Goal: Obtain resource: Download file/media

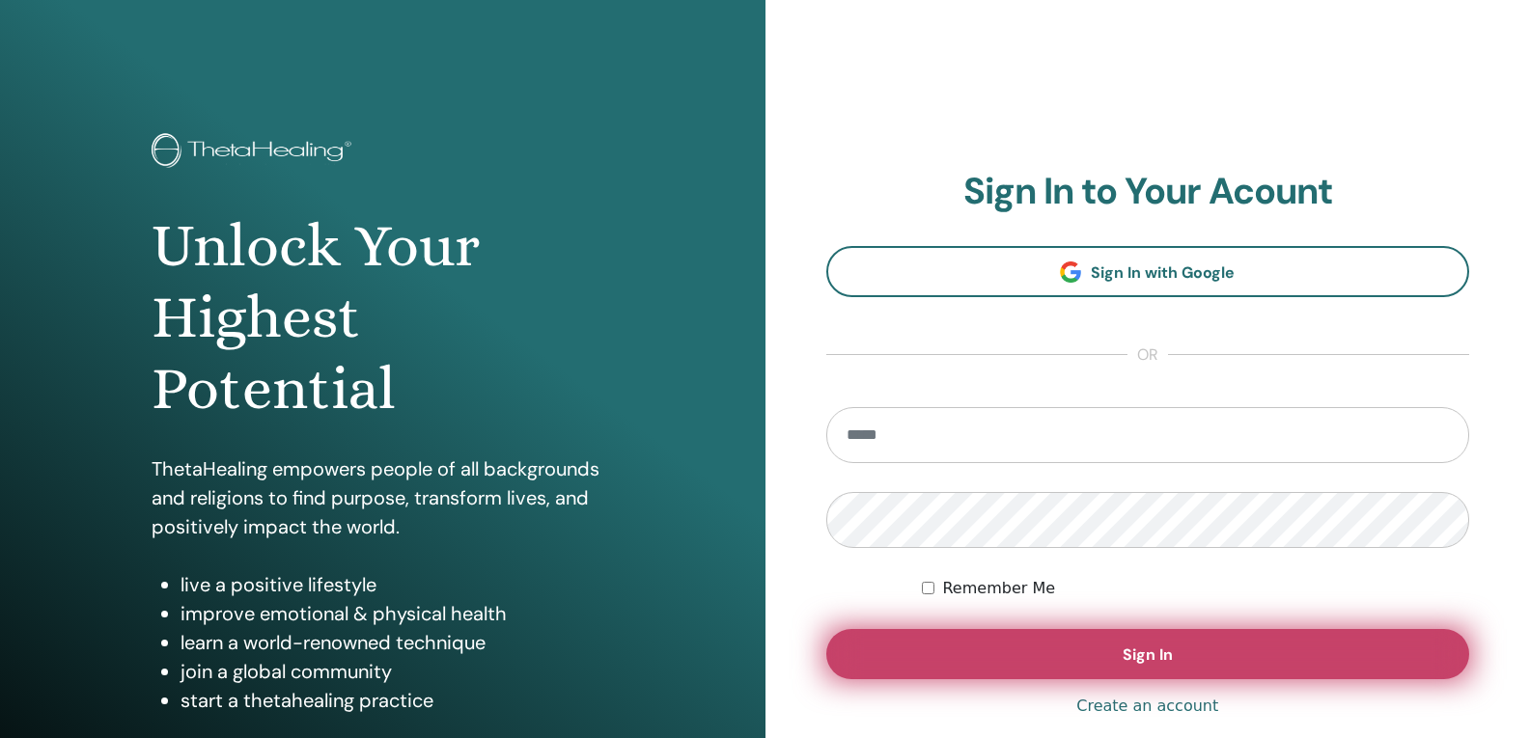
type input "**********"
click at [1074, 659] on button "Sign In" at bounding box center [1148, 654] width 644 height 50
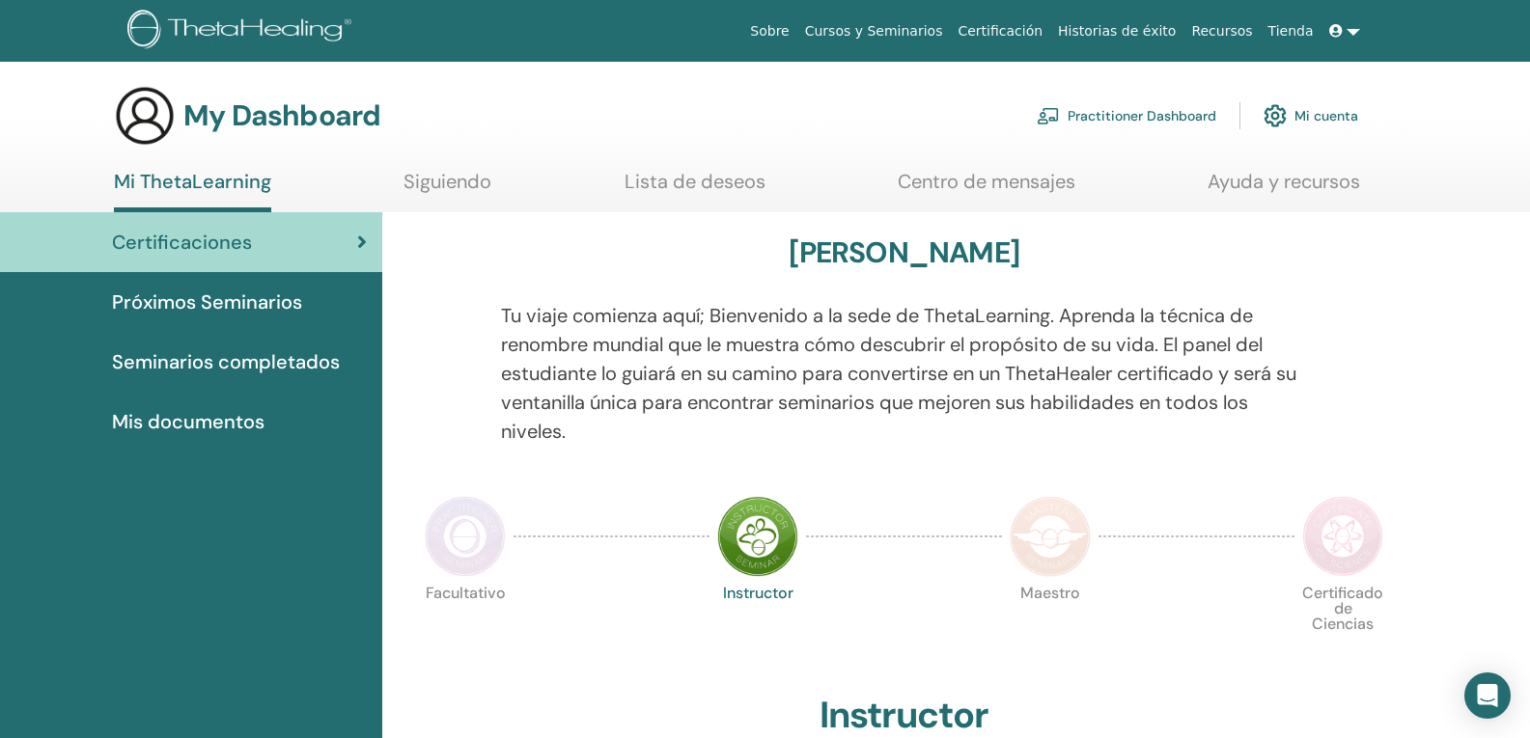
click at [218, 426] on span "Mis documentos" at bounding box center [188, 421] width 152 height 29
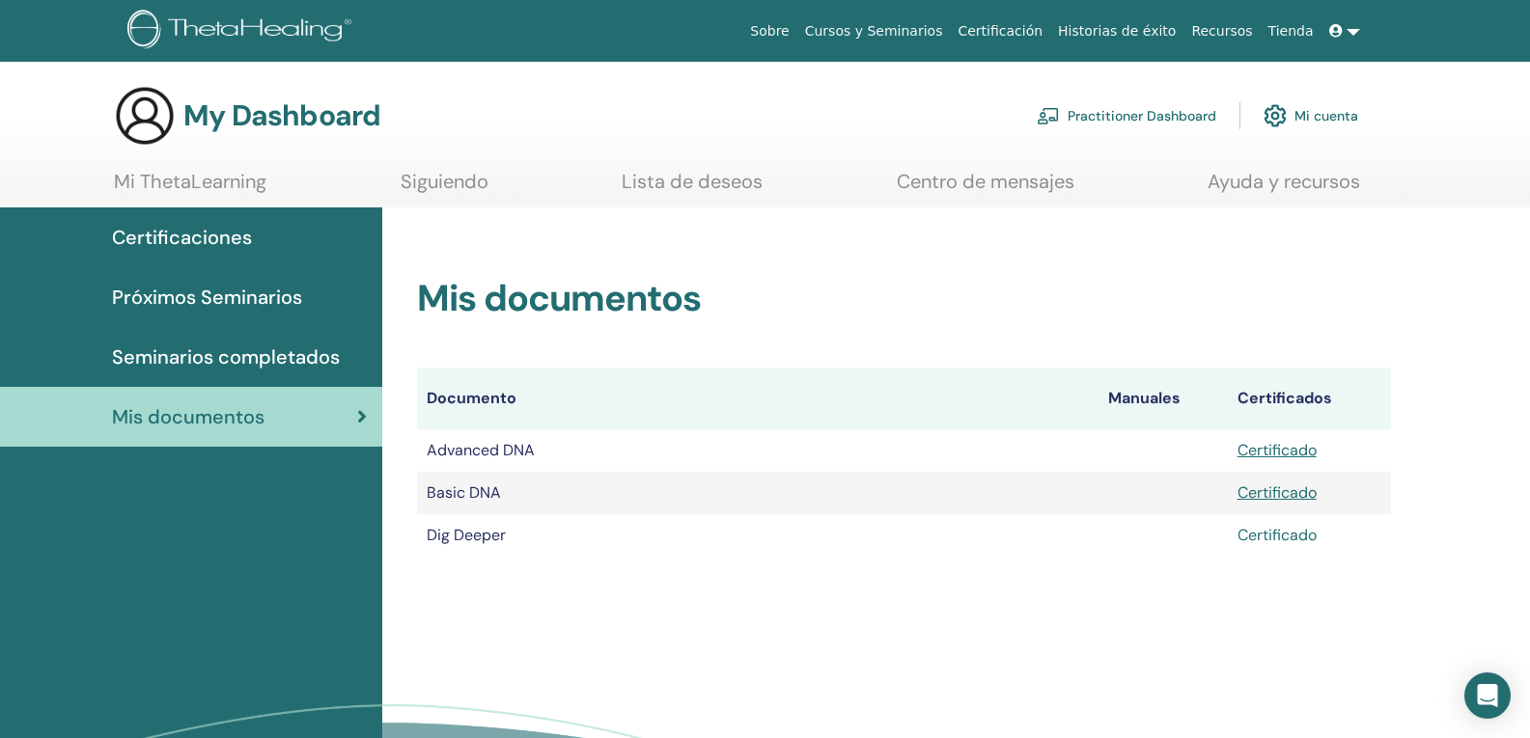
click at [1287, 539] on link "Certificado" at bounding box center [1276, 535] width 79 height 20
